Goal: Transaction & Acquisition: Purchase product/service

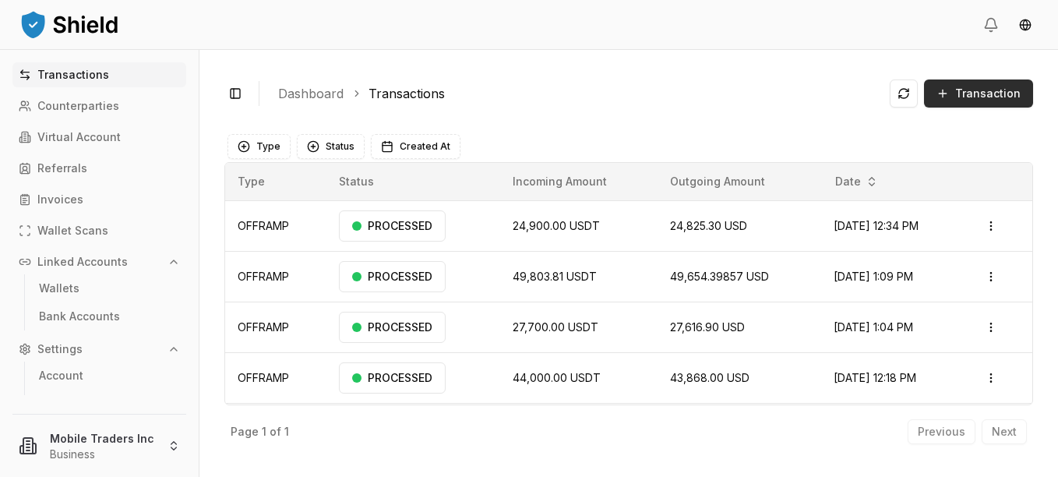
click at [942, 91] on button "Transaction" at bounding box center [978, 94] width 109 height 28
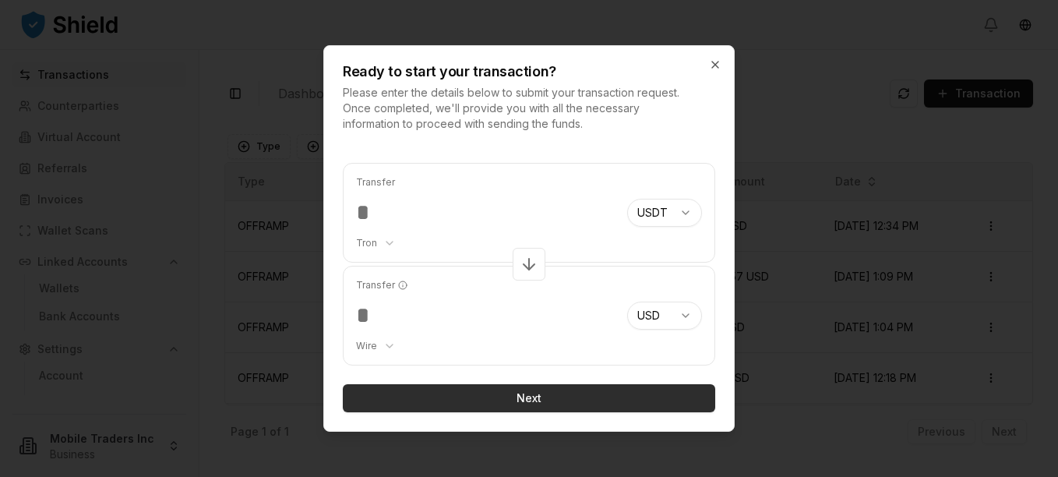
type input "*****"
click at [484, 398] on button "Next" at bounding box center [529, 398] width 373 height 28
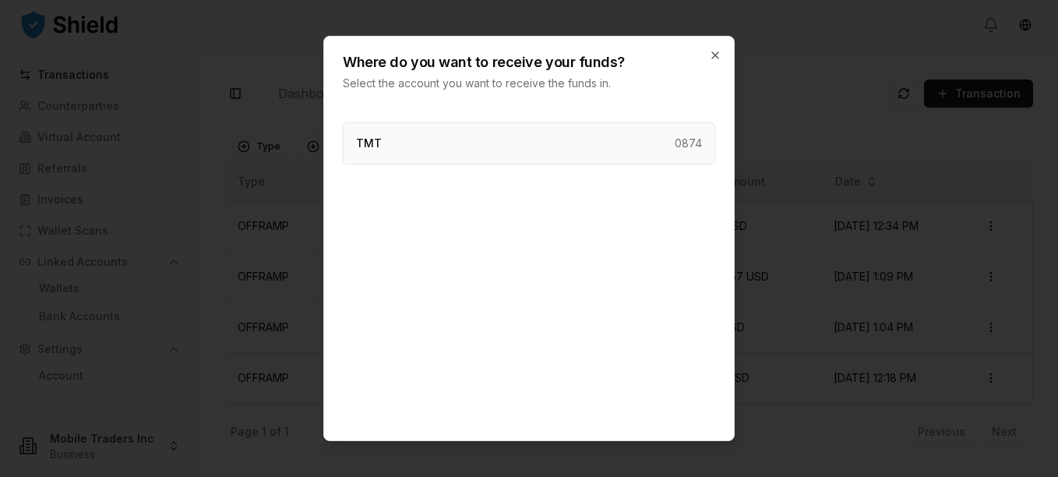
click at [439, 143] on div "TMT 0874" at bounding box center [529, 143] width 373 height 42
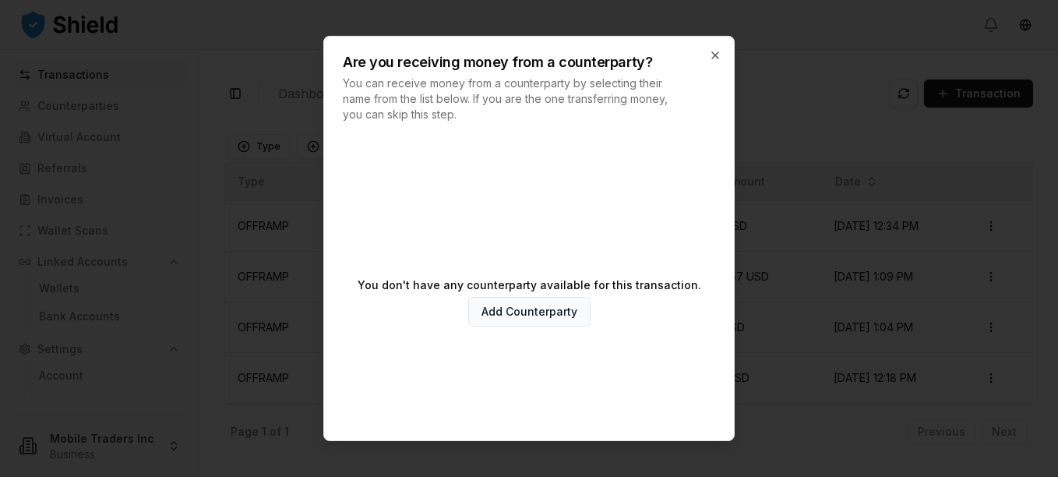
scroll to position [84, 0]
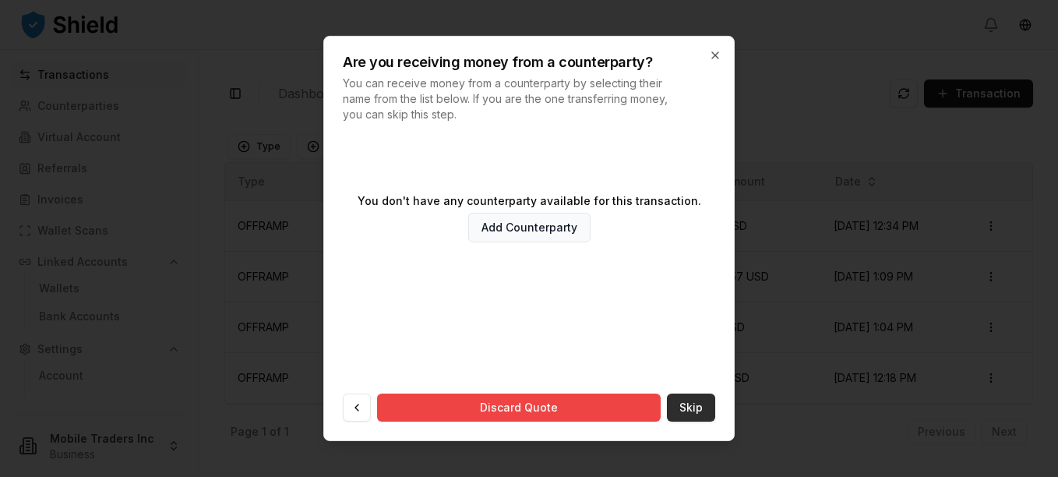
click at [676, 401] on button "Skip" at bounding box center [691, 408] width 48 height 28
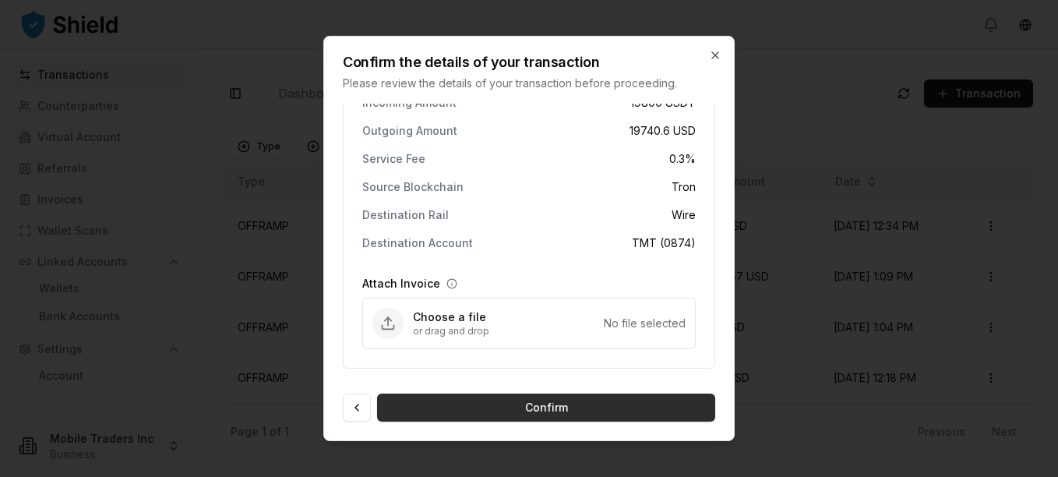
click at [536, 410] on button "Confirm" at bounding box center [546, 408] width 338 height 28
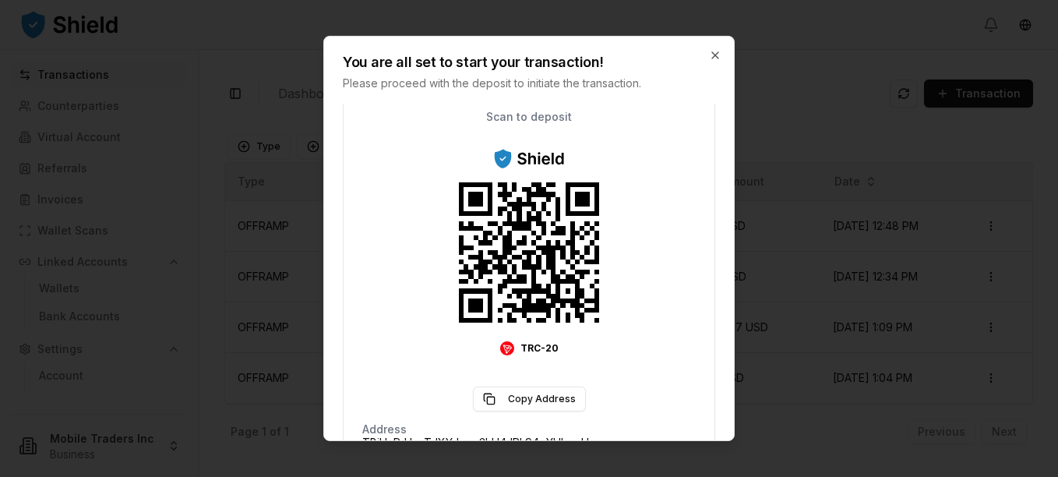
scroll to position [308, 0]
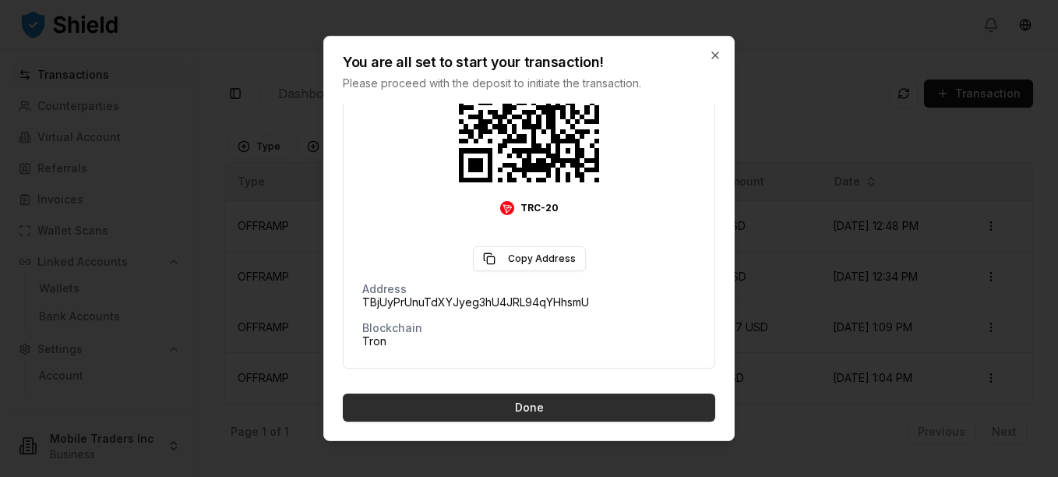
click at [497, 415] on button "Done" at bounding box center [529, 408] width 373 height 28
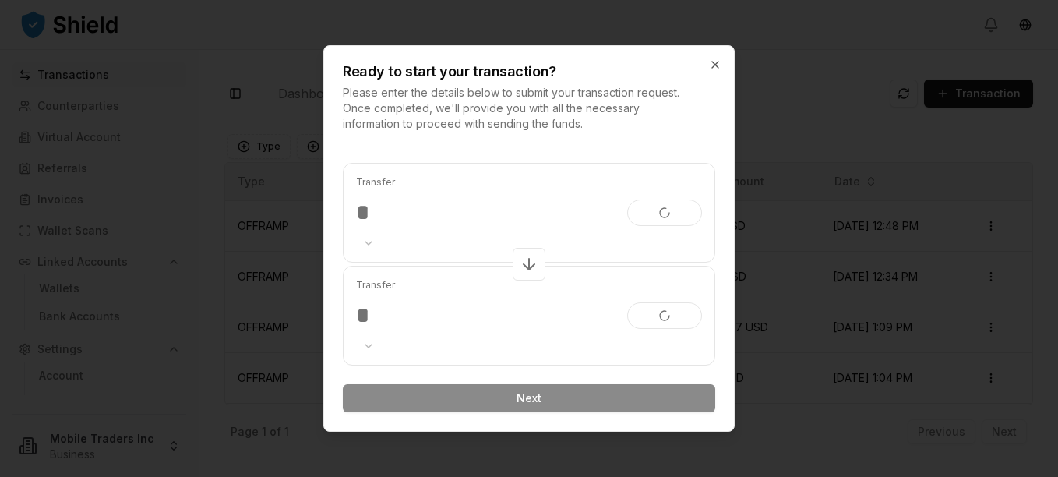
scroll to position [0, 0]
